Goal: Task Accomplishment & Management: Manage account settings

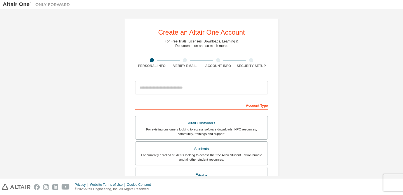
type input "**********"
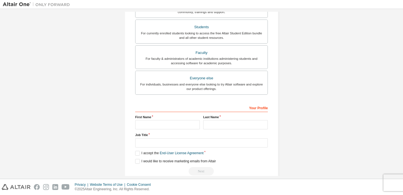
scroll to position [142, 0]
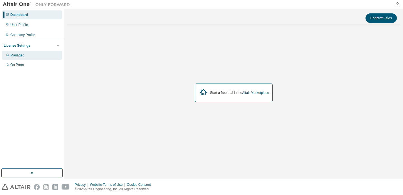
click at [26, 55] on div "Managed" at bounding box center [32, 55] width 60 height 9
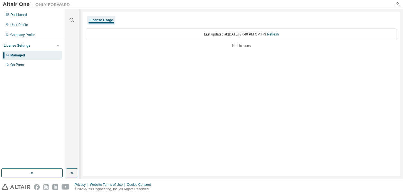
click at [206, 32] on div "Last updated at: Thu 2025-09-04 07:40 PM GMT+9 Refresh" at bounding box center [241, 35] width 311 height 12
click at [239, 49] on div "Last updated at: Thu 2025-09-04 07:40 PM GMT+9 Refresh No Licenses" at bounding box center [241, 38] width 311 height 27
click at [23, 17] on div "Dashboard" at bounding box center [18, 15] width 17 height 4
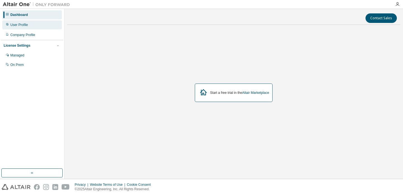
click at [25, 24] on div "User Profile" at bounding box center [19, 25] width 18 height 4
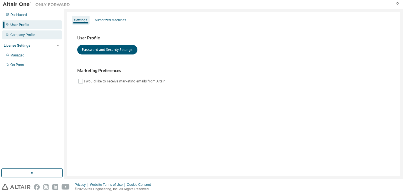
click at [18, 36] on div "Company Profile" at bounding box center [22, 35] width 25 height 4
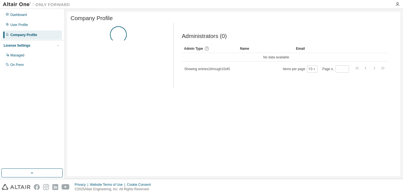
click at [22, 60] on div "Managed On Prem" at bounding box center [32, 60] width 62 height 18
click at [22, 58] on div "Managed" at bounding box center [32, 55] width 60 height 9
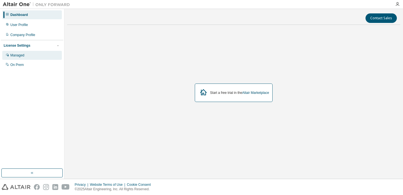
click at [30, 56] on div "Managed" at bounding box center [32, 55] width 60 height 9
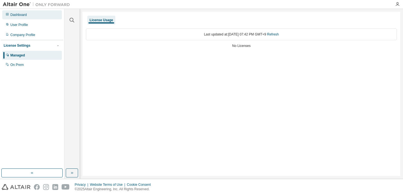
click at [32, 17] on div "Dashboard" at bounding box center [32, 14] width 60 height 9
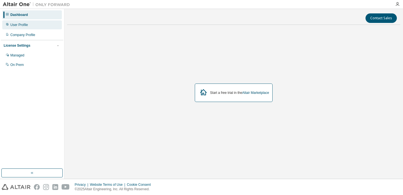
click at [38, 26] on div "User Profile" at bounding box center [32, 24] width 60 height 9
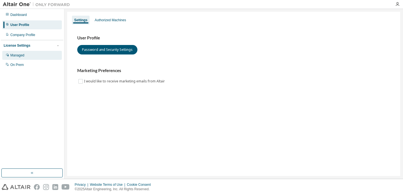
click at [25, 55] on div "Managed" at bounding box center [32, 55] width 60 height 9
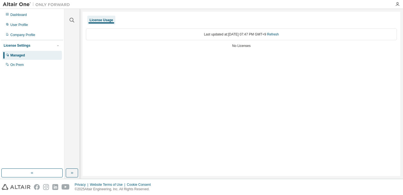
click at [102, 35] on div "Last updated at: [DATE] 07:47 PM GMT+9 Refresh" at bounding box center [241, 35] width 311 height 12
click at [71, 23] on icon "button" at bounding box center [72, 20] width 7 height 7
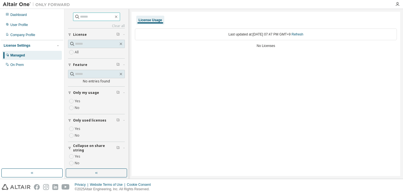
paste input "**********"
type input "**********"
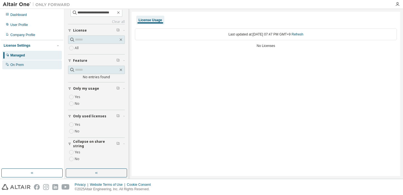
click at [24, 66] on div "On Prem" at bounding box center [32, 64] width 60 height 9
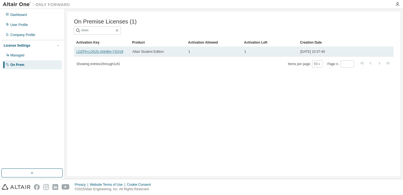
click at [113, 51] on link "LDZPH-LQ9JS-ANH8H-YSXV8" at bounding box center [99, 52] width 47 height 4
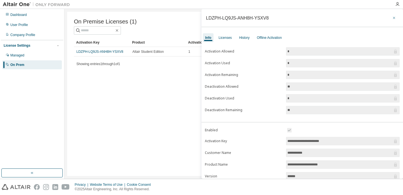
click at [392, 18] on icon "button" at bounding box center [394, 18] width 4 height 4
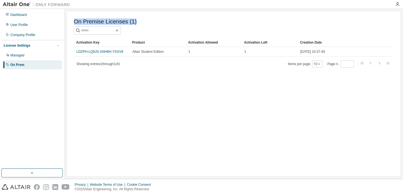
drag, startPoint x: 74, startPoint y: 21, endPoint x: 149, endPoint y: 22, distance: 75.5
click at [149, 22] on div "On Premise Licenses (1) Clear Load Save Save As Field Operator Value Select fil…" at bounding box center [233, 94] width 333 height 164
copy span "On Premise Licenses (1)"
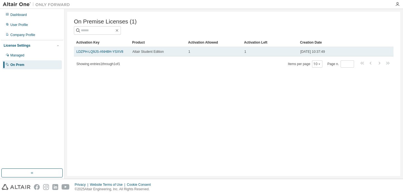
click at [323, 53] on span "[DATE] 10:37:49" at bounding box center [312, 52] width 25 height 4
click at [325, 50] on span "[DATE] 10:37:49" at bounding box center [312, 52] width 25 height 4
click at [239, 54] on div "1" at bounding box center [213, 52] width 51 height 4
click at [94, 54] on span "LDZPH-LQ9JS-ANH8H-YSXV8" at bounding box center [99, 52] width 47 height 4
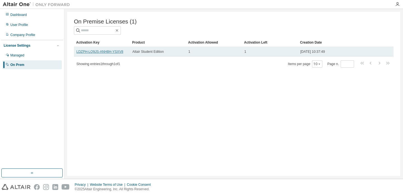
click at [94, 51] on link "LDZPH-LQ9JS-ANH8H-YSXV8" at bounding box center [99, 52] width 47 height 4
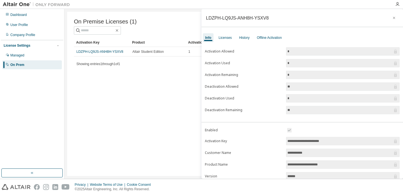
scroll to position [63, 0]
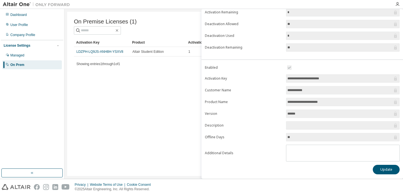
click at [300, 122] on span at bounding box center [343, 125] width 114 height 8
click at [129, 114] on div "On Premise Licenses (1) Clear Load Save Save As Field Operator Value Select fil…" at bounding box center [233, 94] width 333 height 164
